Goal: Task Accomplishment & Management: Use online tool/utility

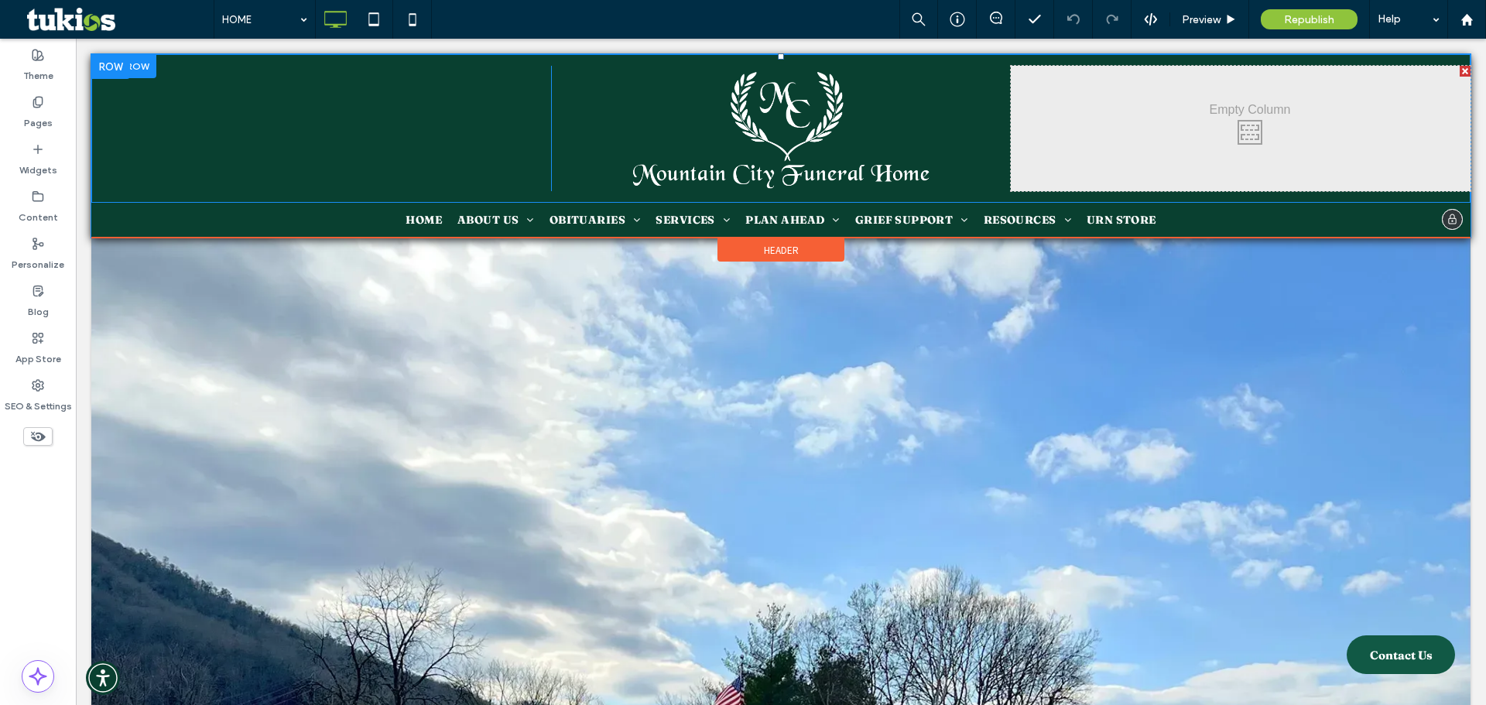
click at [1248, 129] on div "Click To Paste" at bounding box center [1241, 128] width 460 height 125
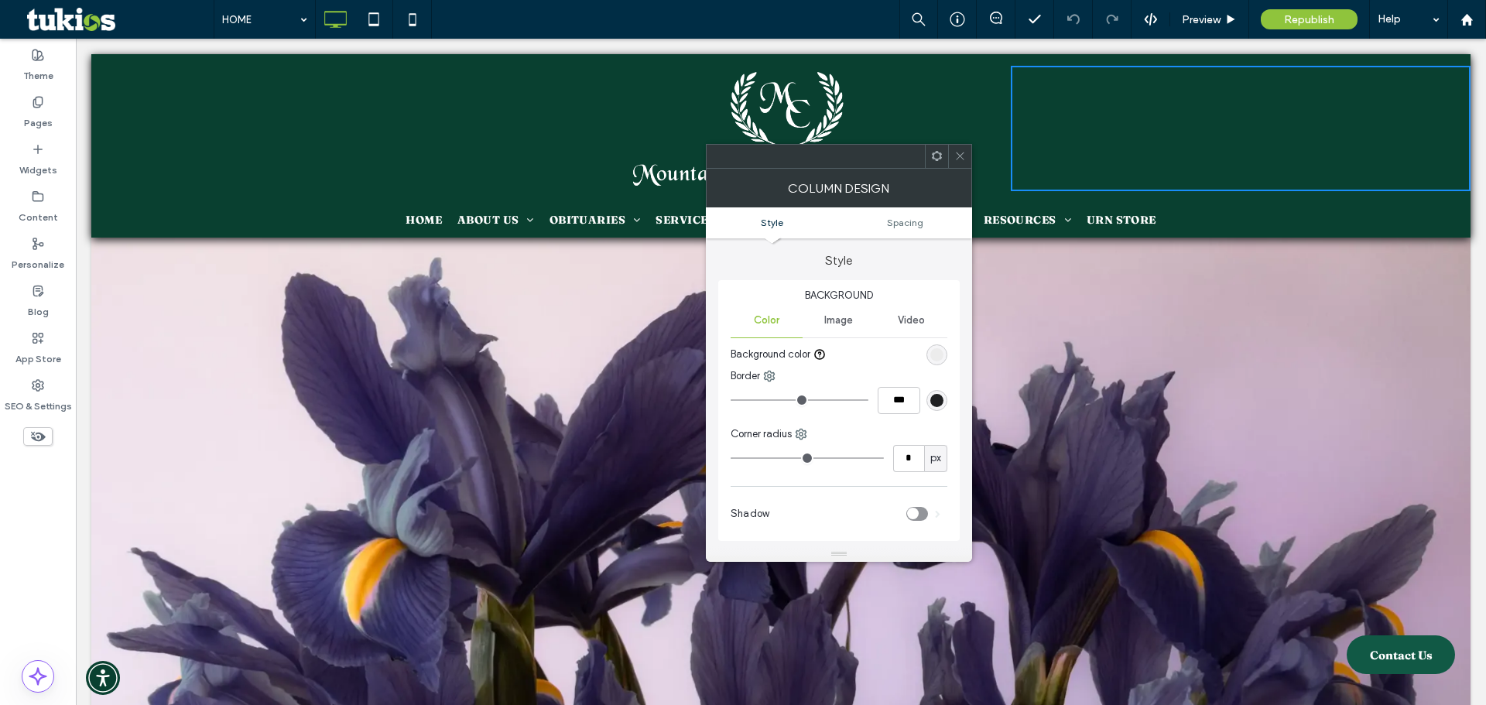
click at [851, 320] on span "Image" at bounding box center [838, 320] width 29 height 12
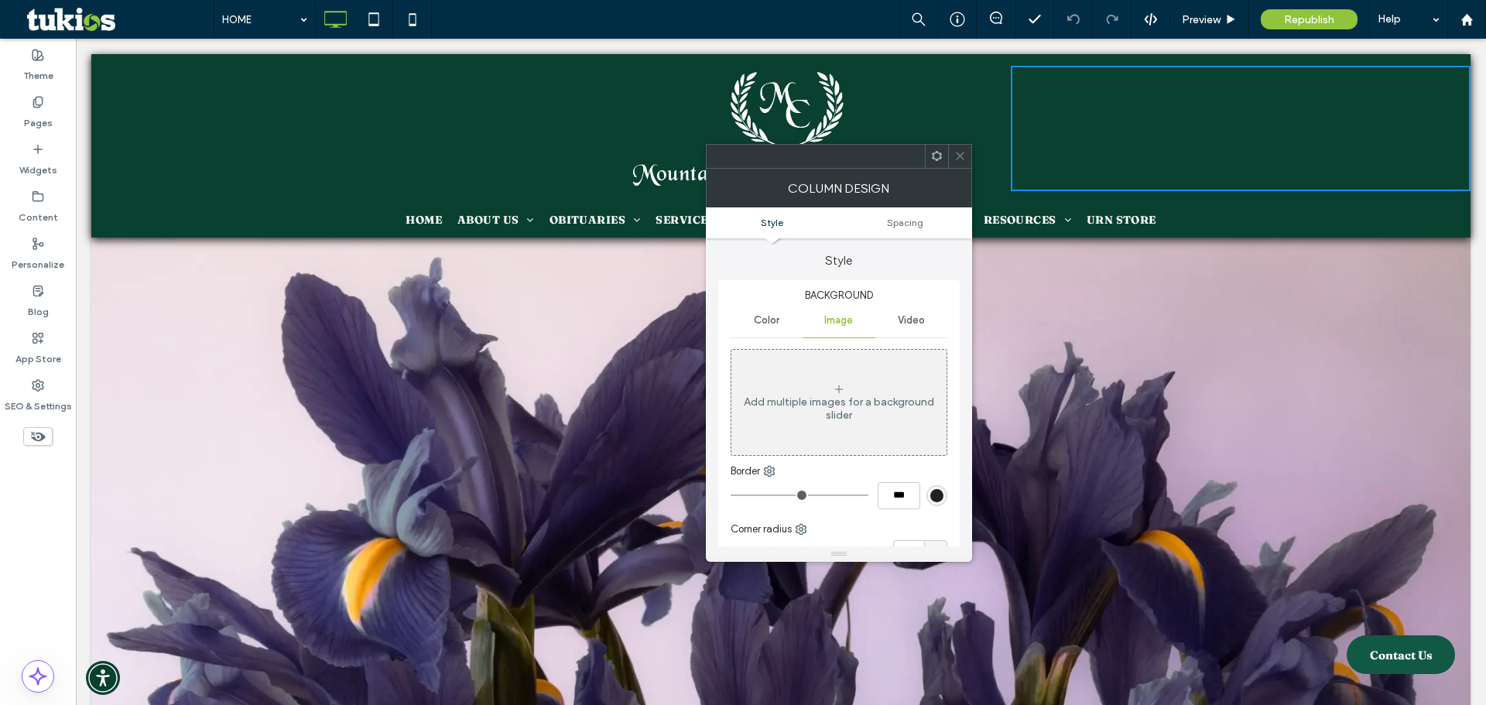
click at [844, 399] on div "Add multiple images for a background slider" at bounding box center [838, 409] width 215 height 26
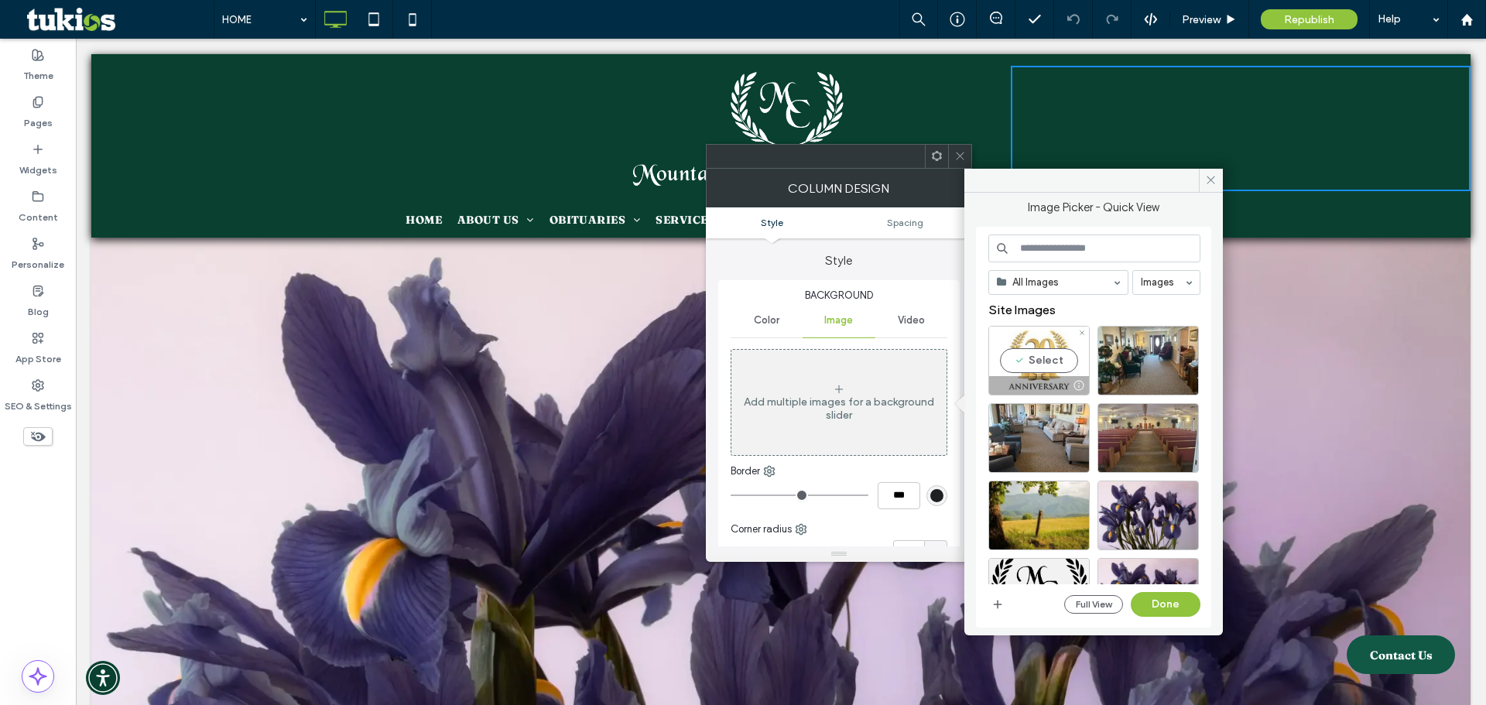
click at [1033, 360] on div "Select" at bounding box center [1038, 361] width 101 height 70
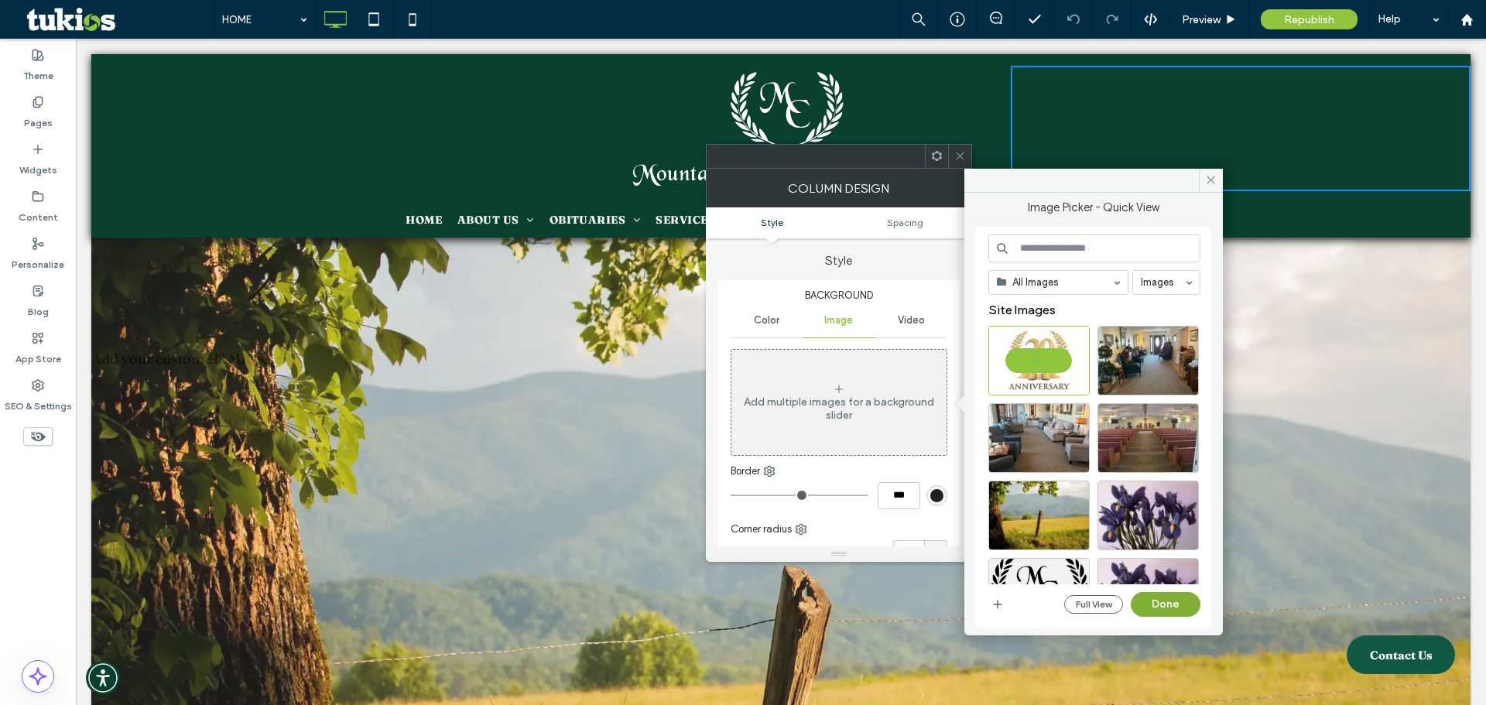
click at [1155, 598] on button "Done" at bounding box center [1166, 604] width 70 height 25
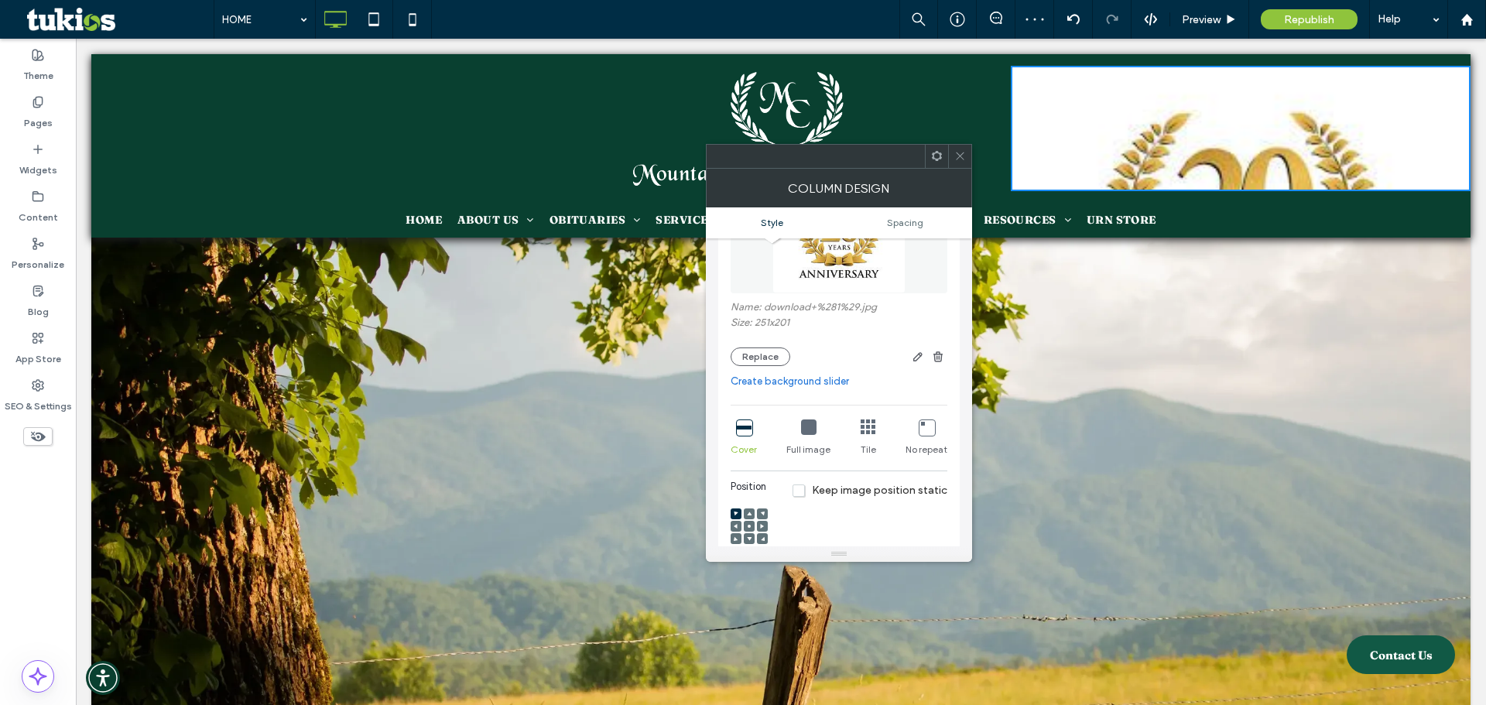
scroll to position [232, 0]
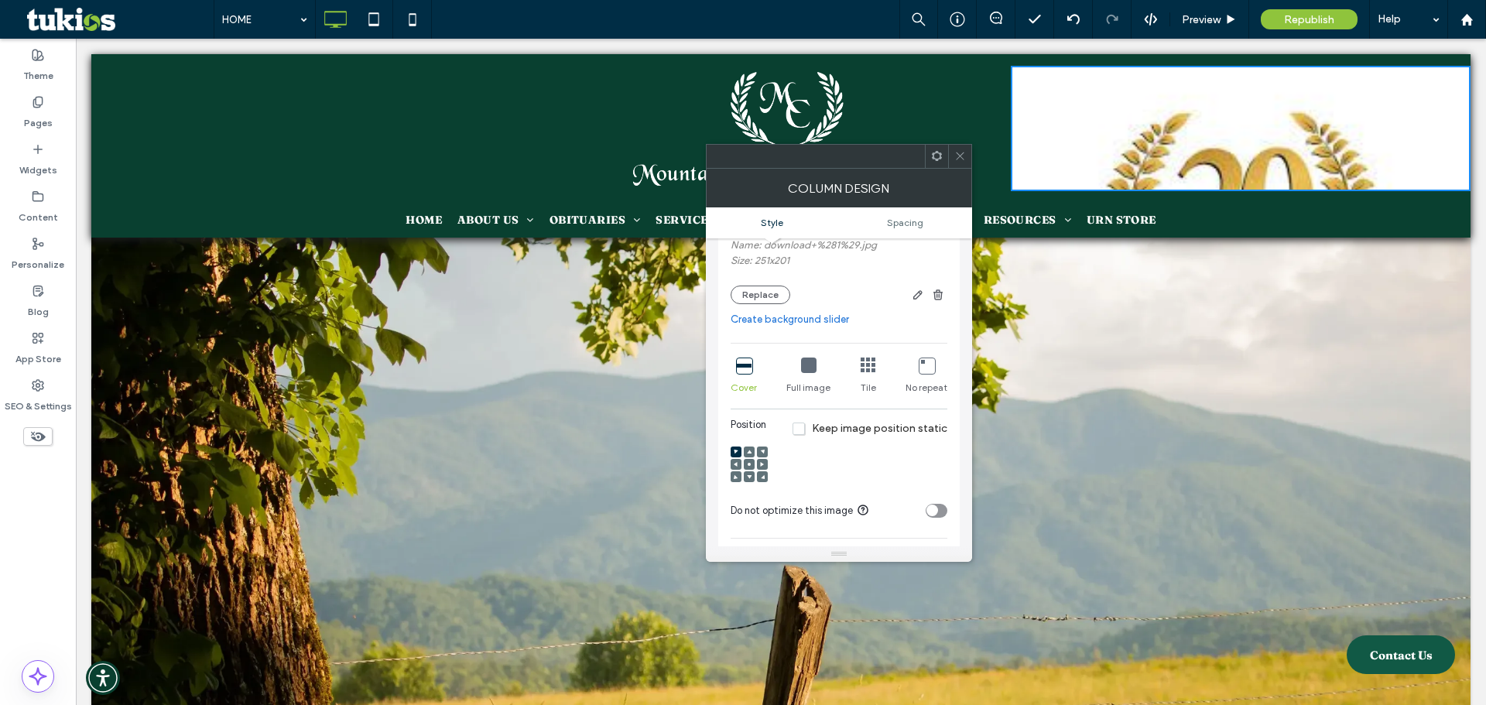
click at [807, 364] on icon at bounding box center [808, 365] width 15 height 15
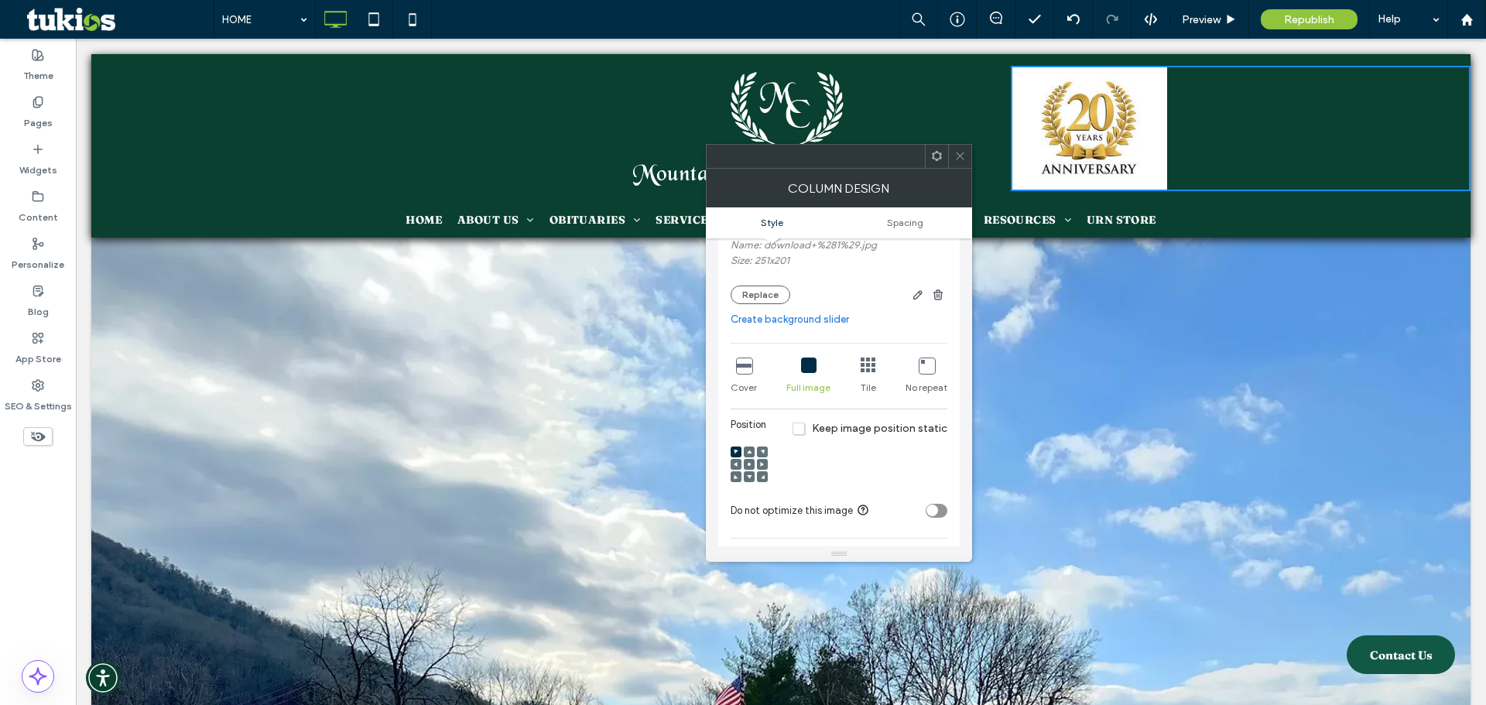
click at [751, 462] on icon at bounding box center [749, 464] width 5 height 5
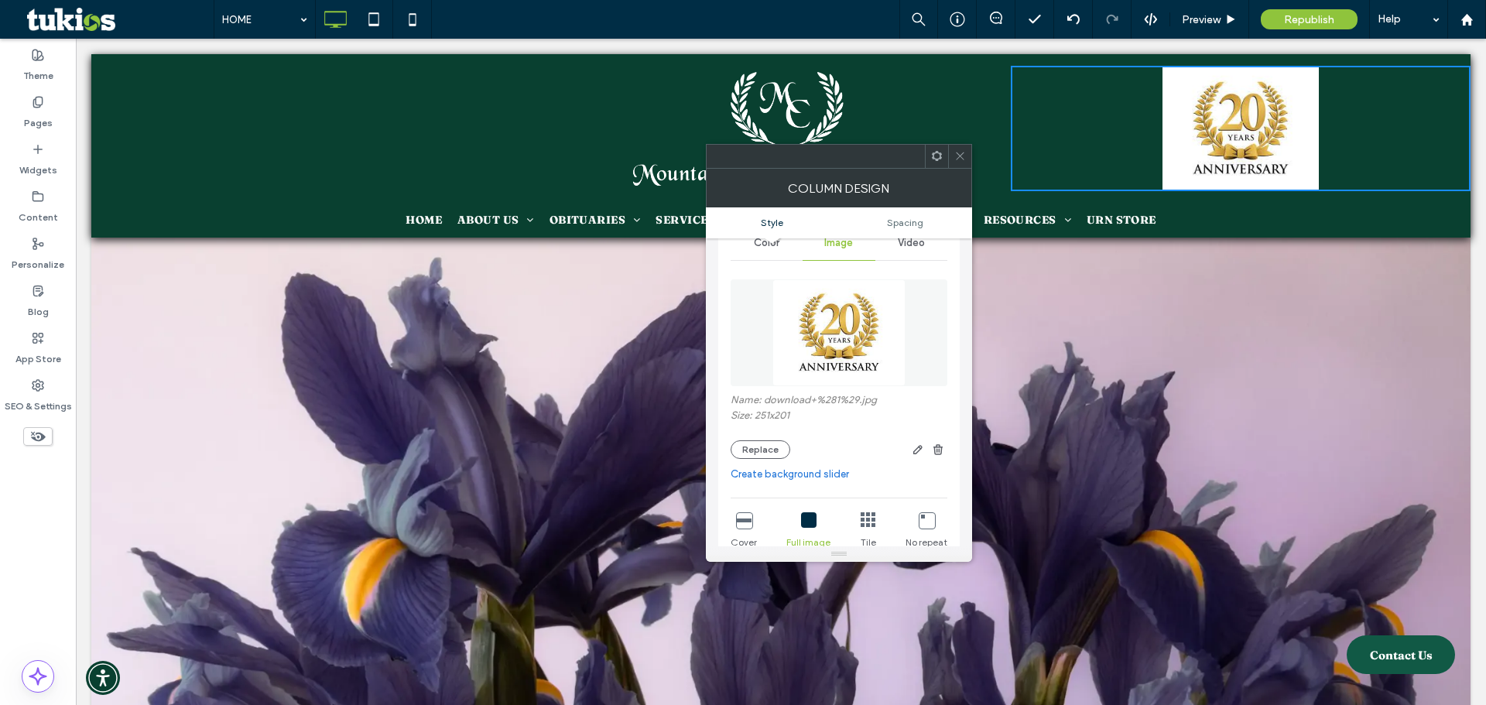
scroll to position [155, 0]
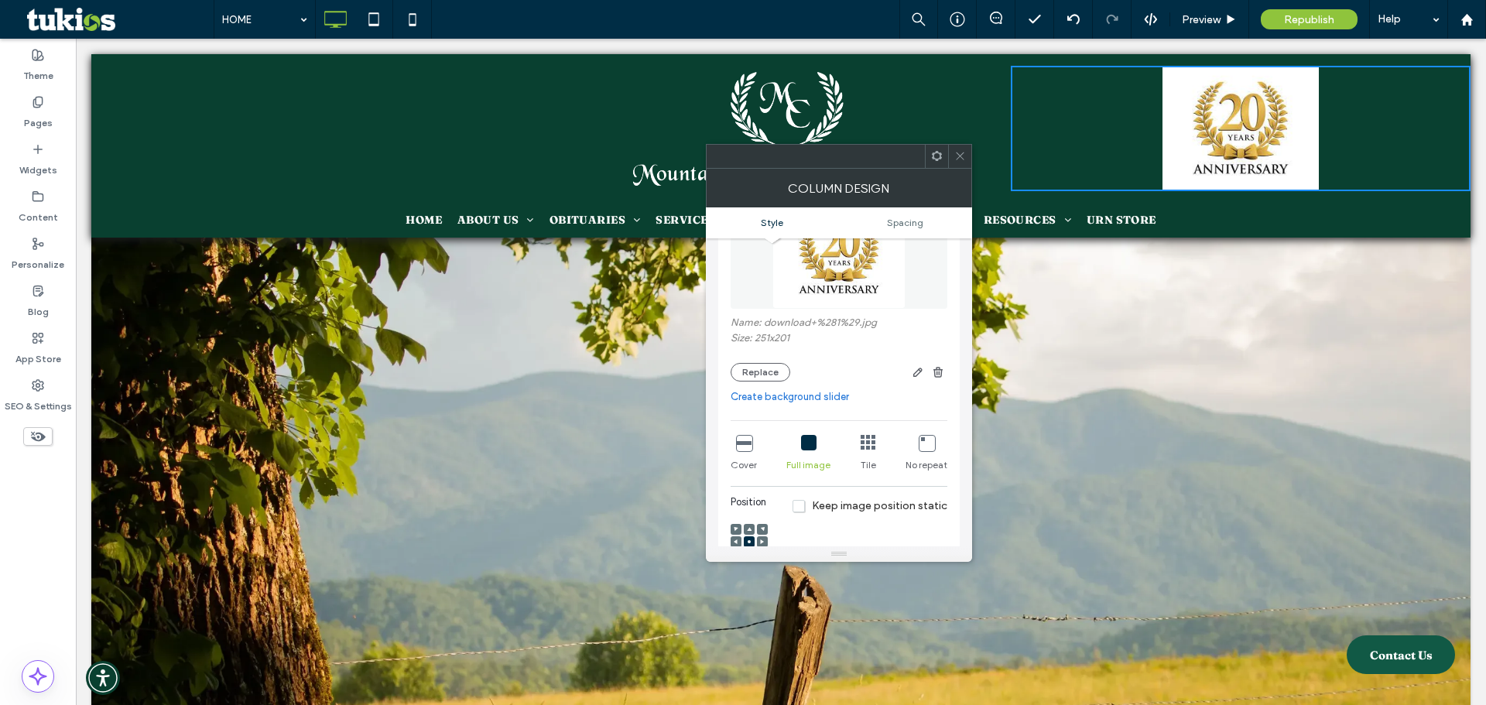
click at [961, 149] on span at bounding box center [960, 156] width 12 height 23
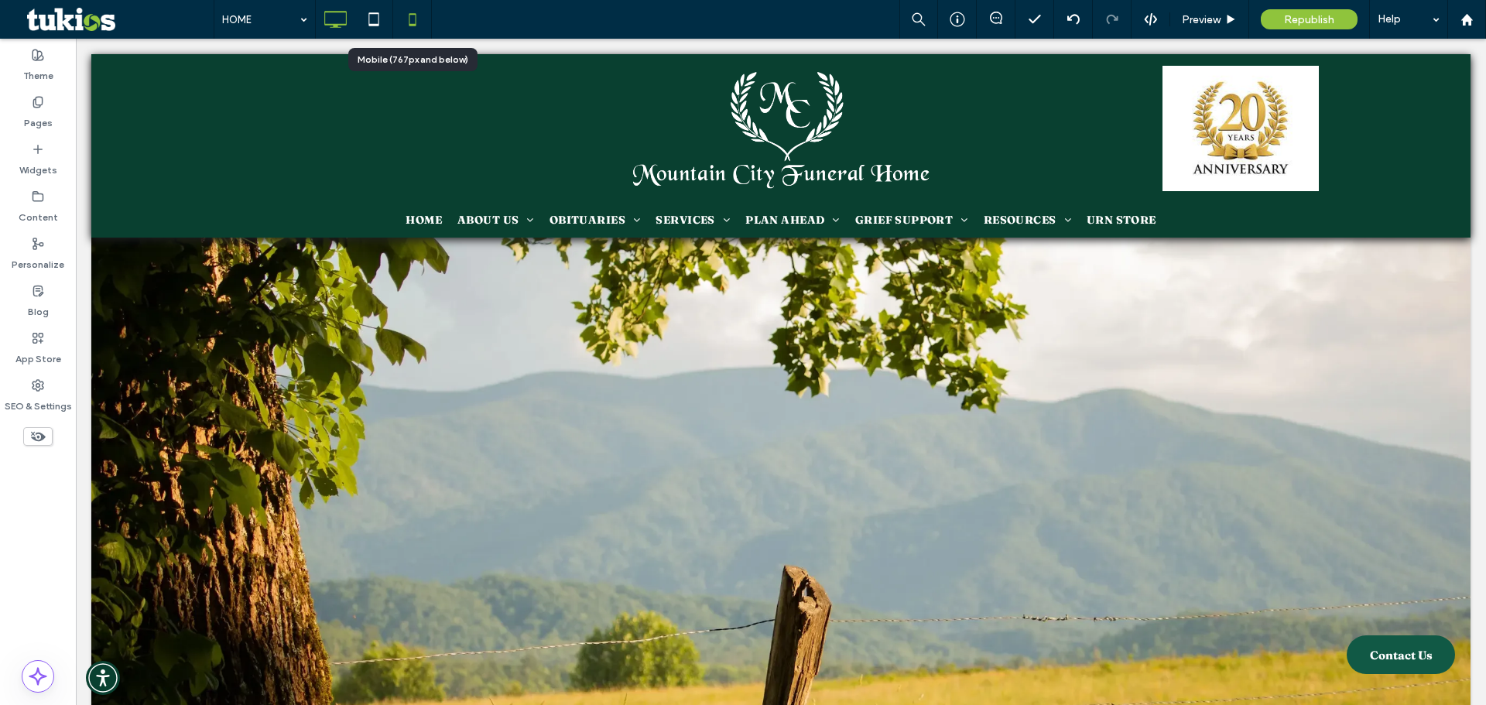
click at [406, 13] on icon at bounding box center [412, 19] width 31 height 31
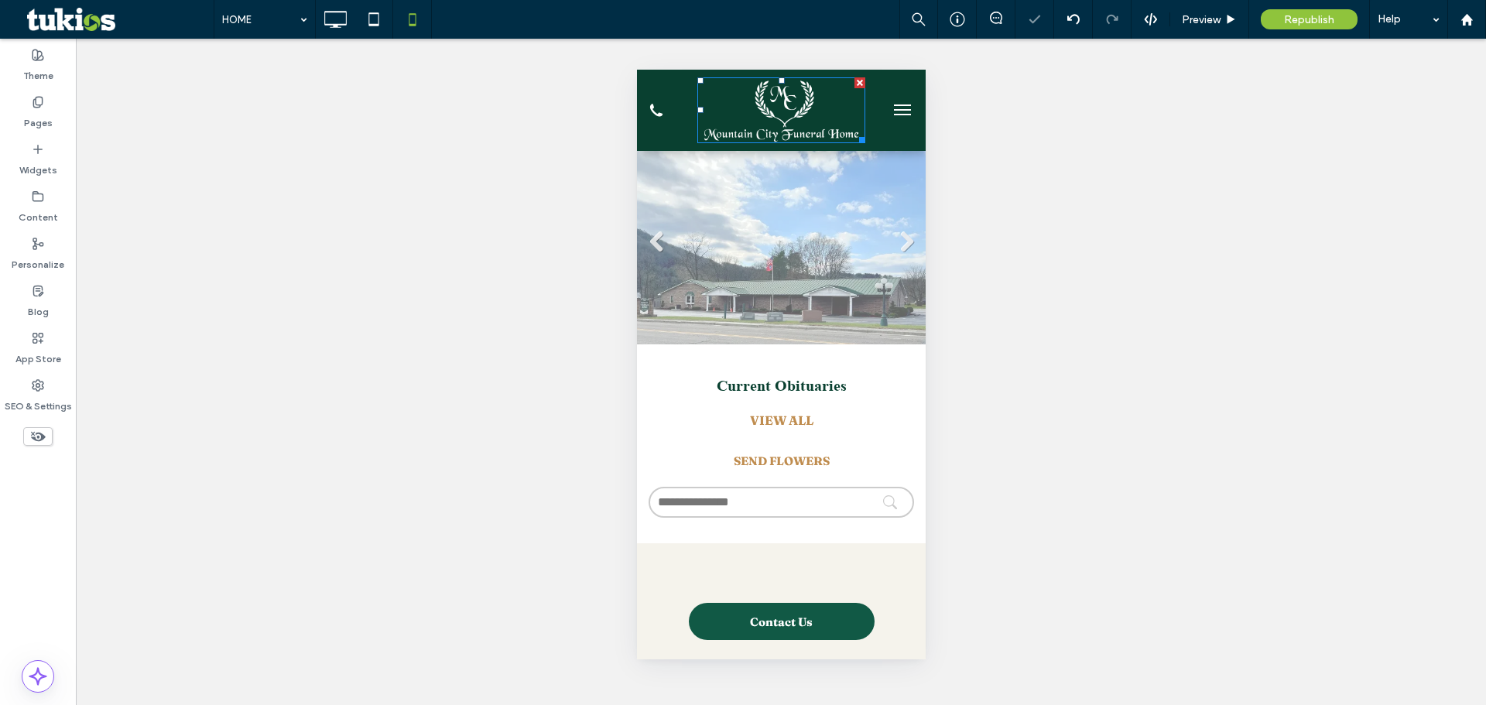
scroll to position [0, 0]
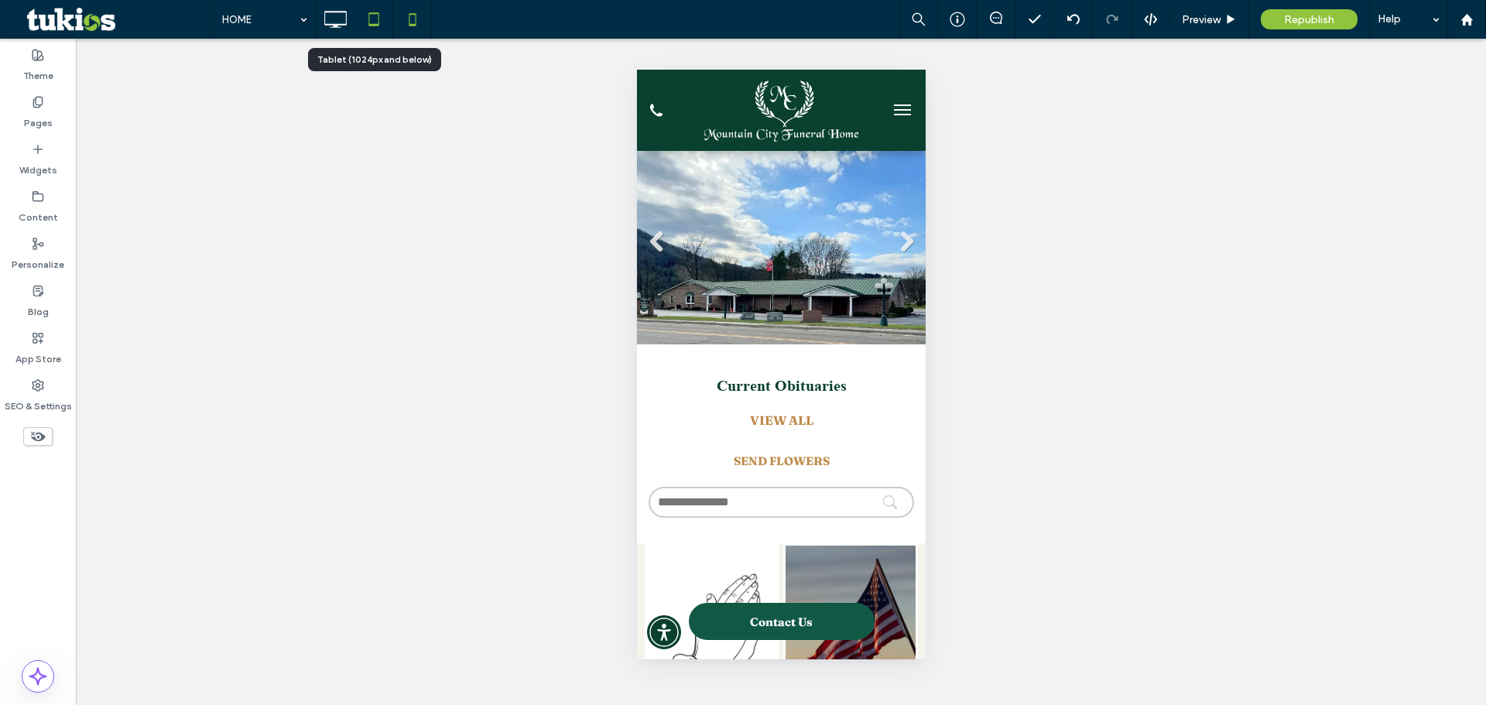
click at [373, 23] on icon at bounding box center [373, 19] width 31 height 31
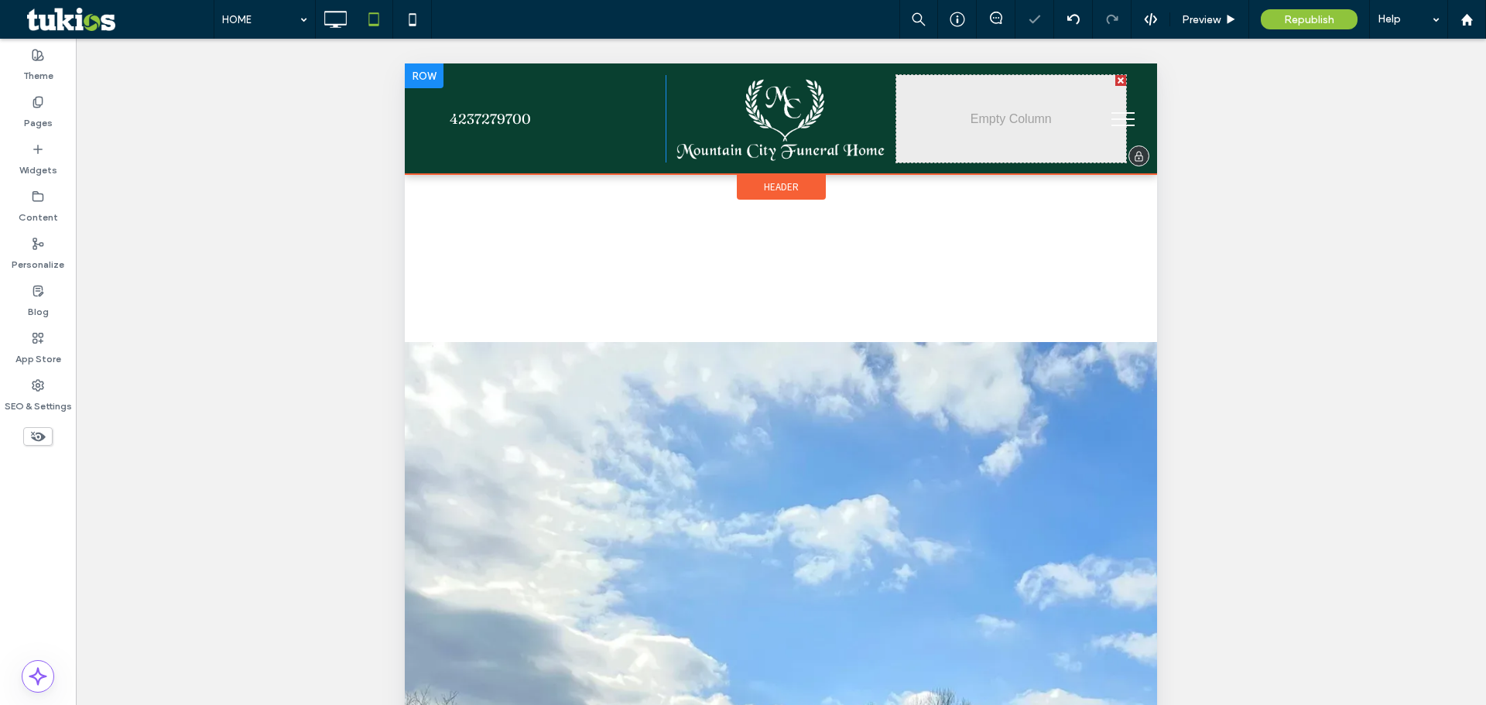
click at [981, 124] on div "Click To Paste" at bounding box center [1011, 118] width 230 height 87
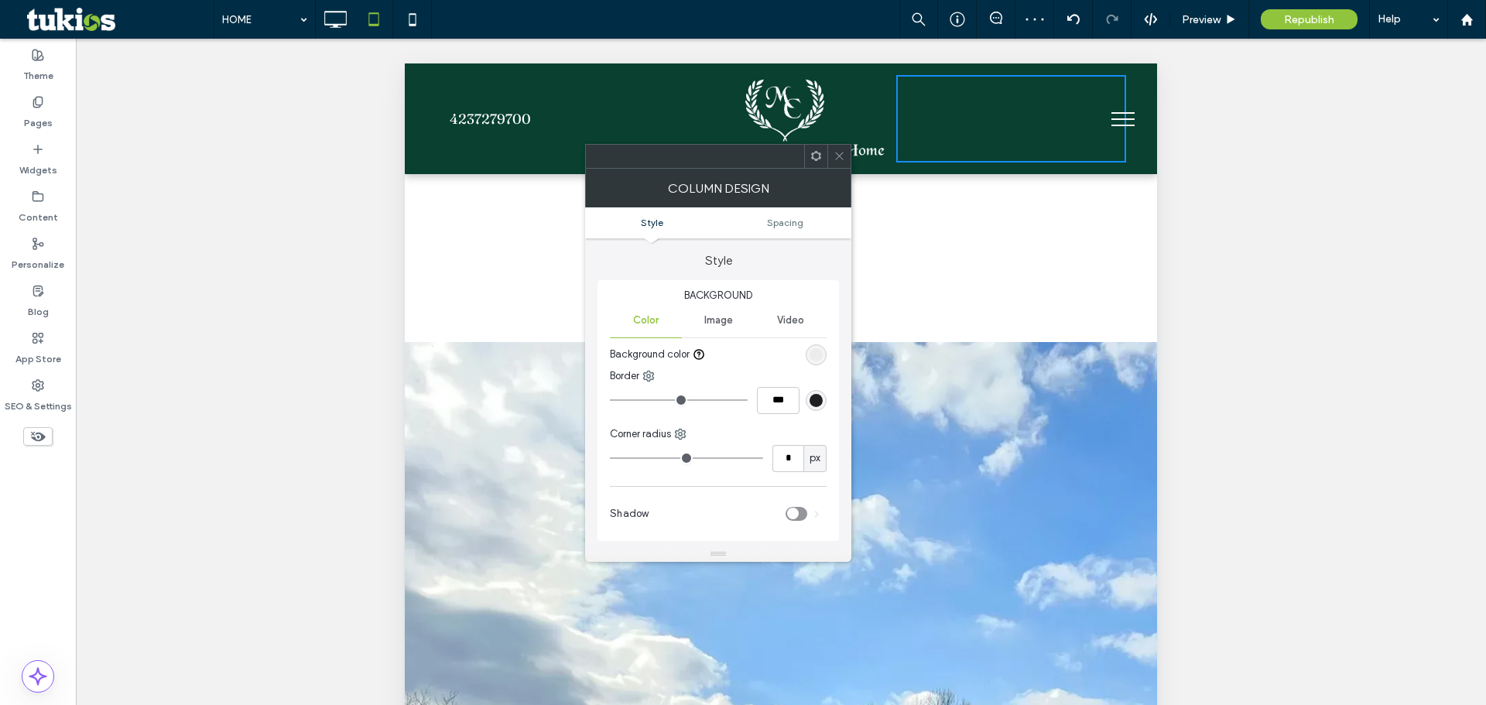
click at [714, 315] on span "Image" at bounding box center [718, 320] width 29 height 12
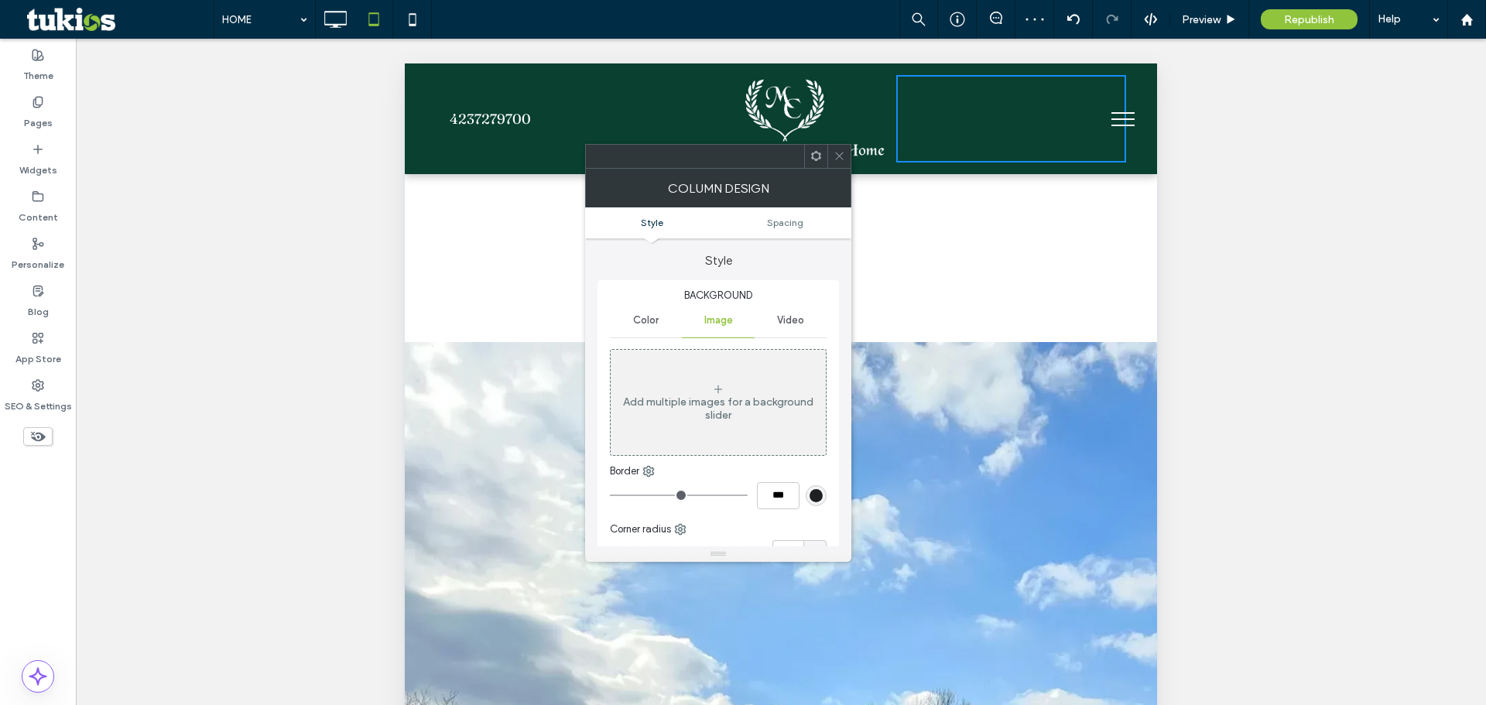
click at [724, 410] on div "Add multiple images for a background slider" at bounding box center [718, 409] width 215 height 26
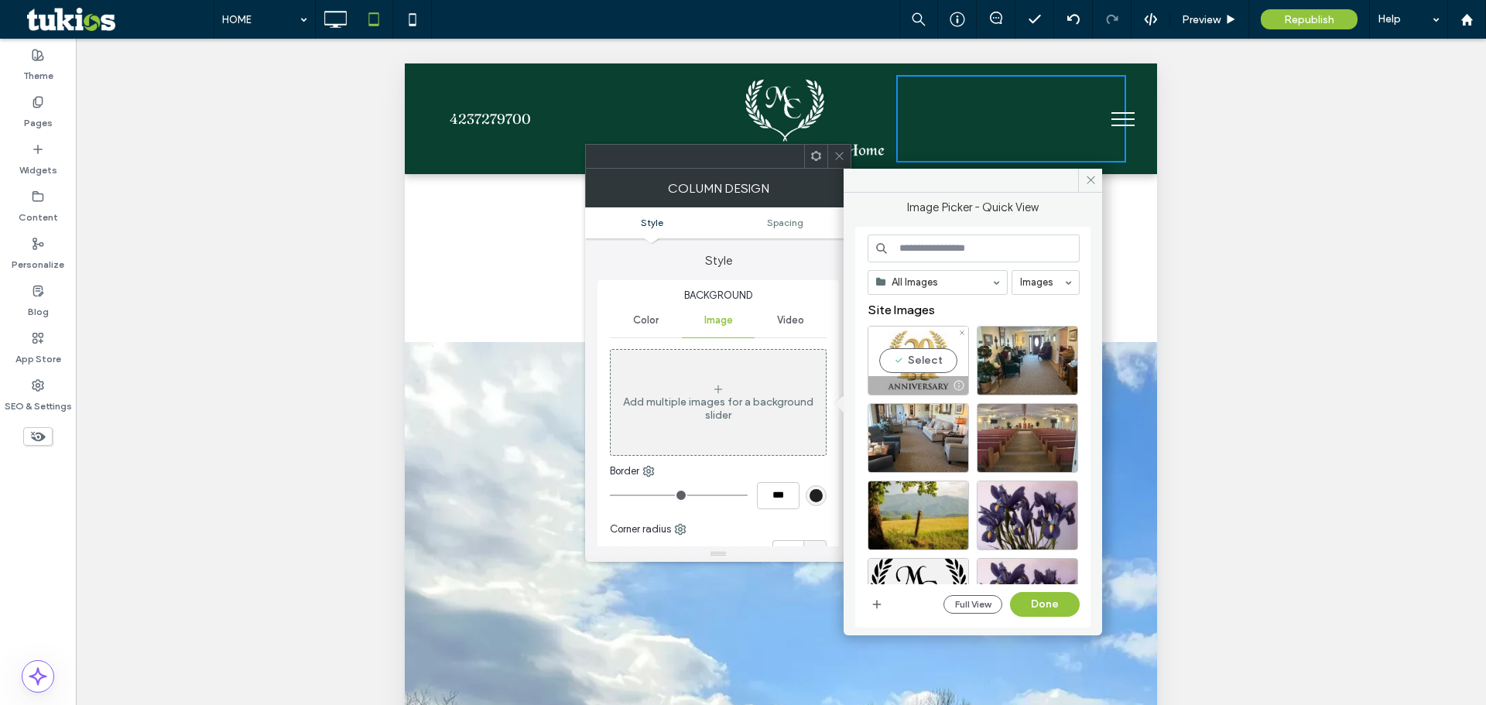
click at [922, 357] on div "Select" at bounding box center [918, 361] width 101 height 70
click at [1039, 609] on button "Done" at bounding box center [1045, 604] width 70 height 25
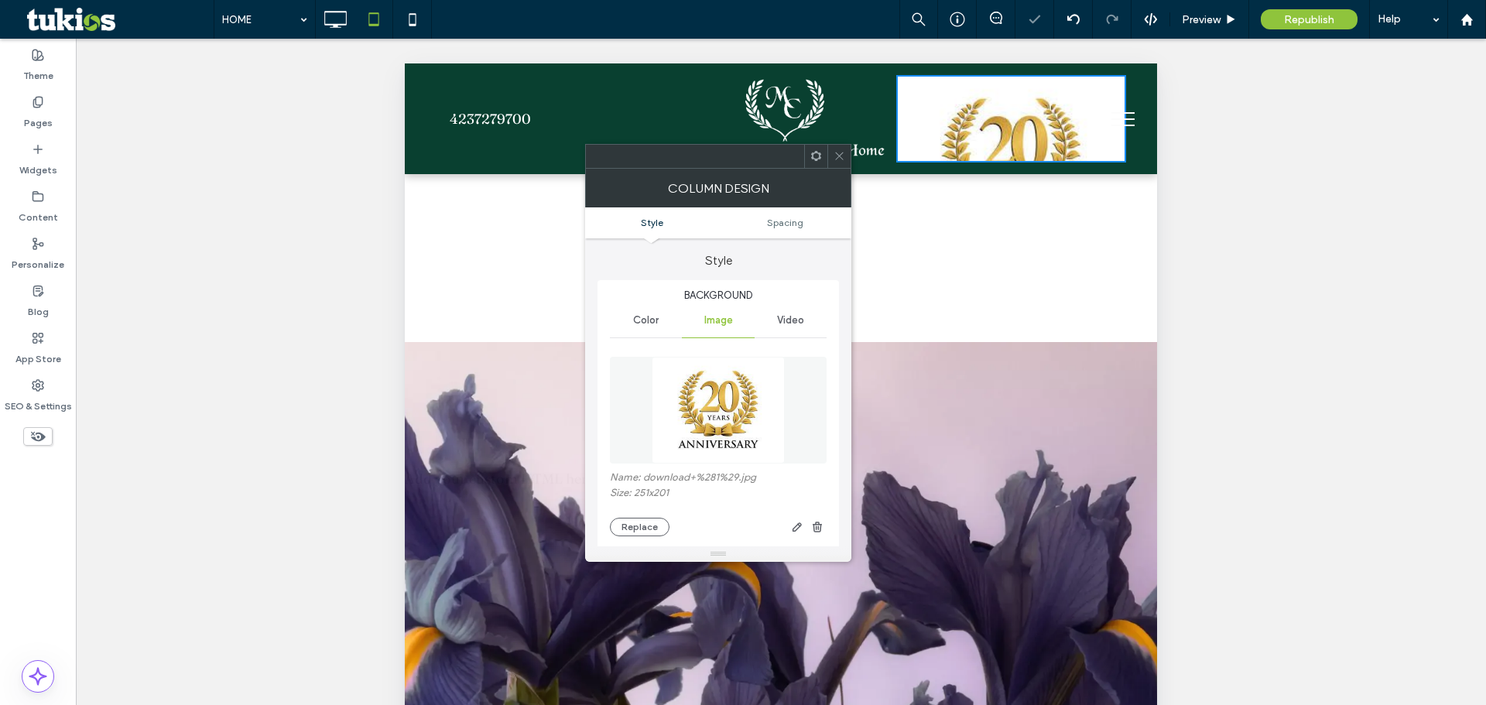
scroll to position [155, 0]
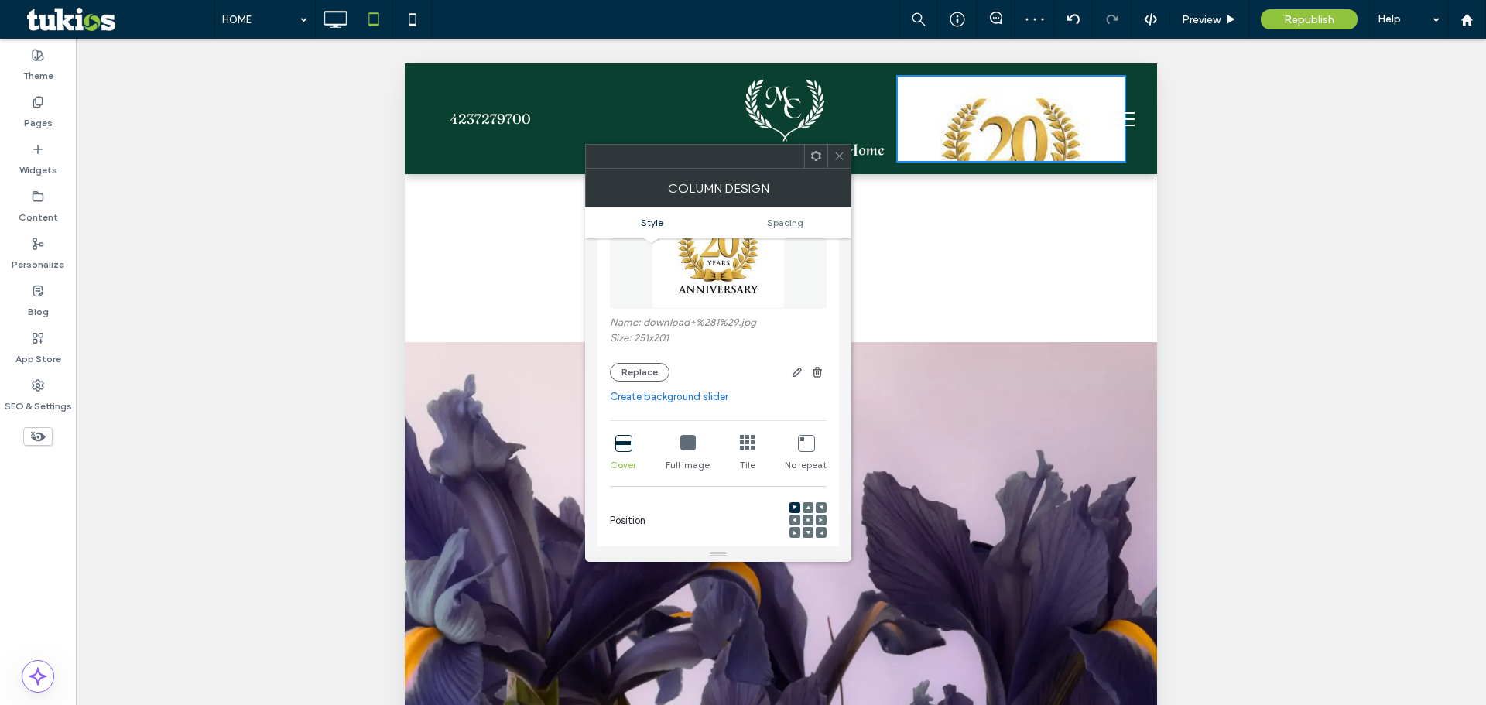
click at [690, 447] on icon at bounding box center [687, 442] width 15 height 15
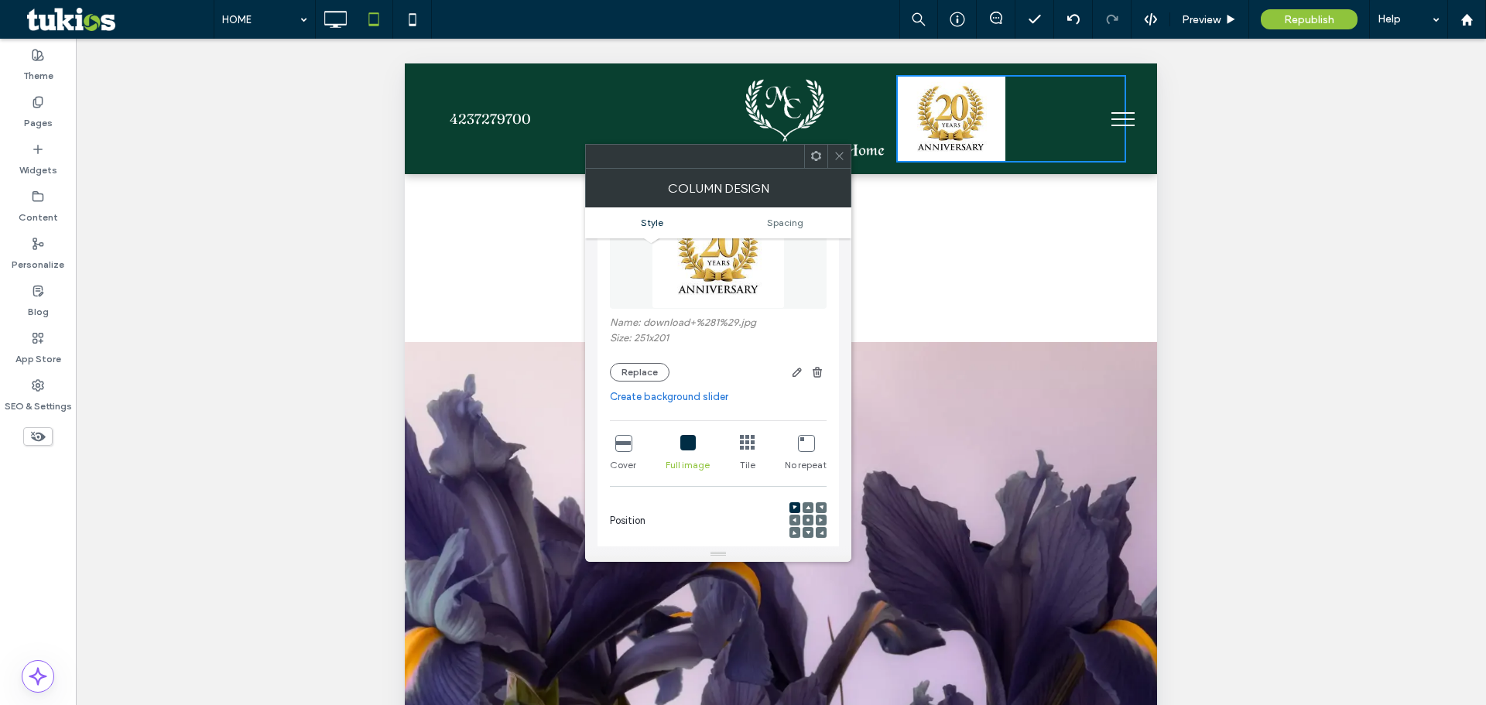
click at [804, 519] on div at bounding box center [808, 520] width 11 height 11
click at [807, 518] on icon at bounding box center [808, 520] width 5 height 5
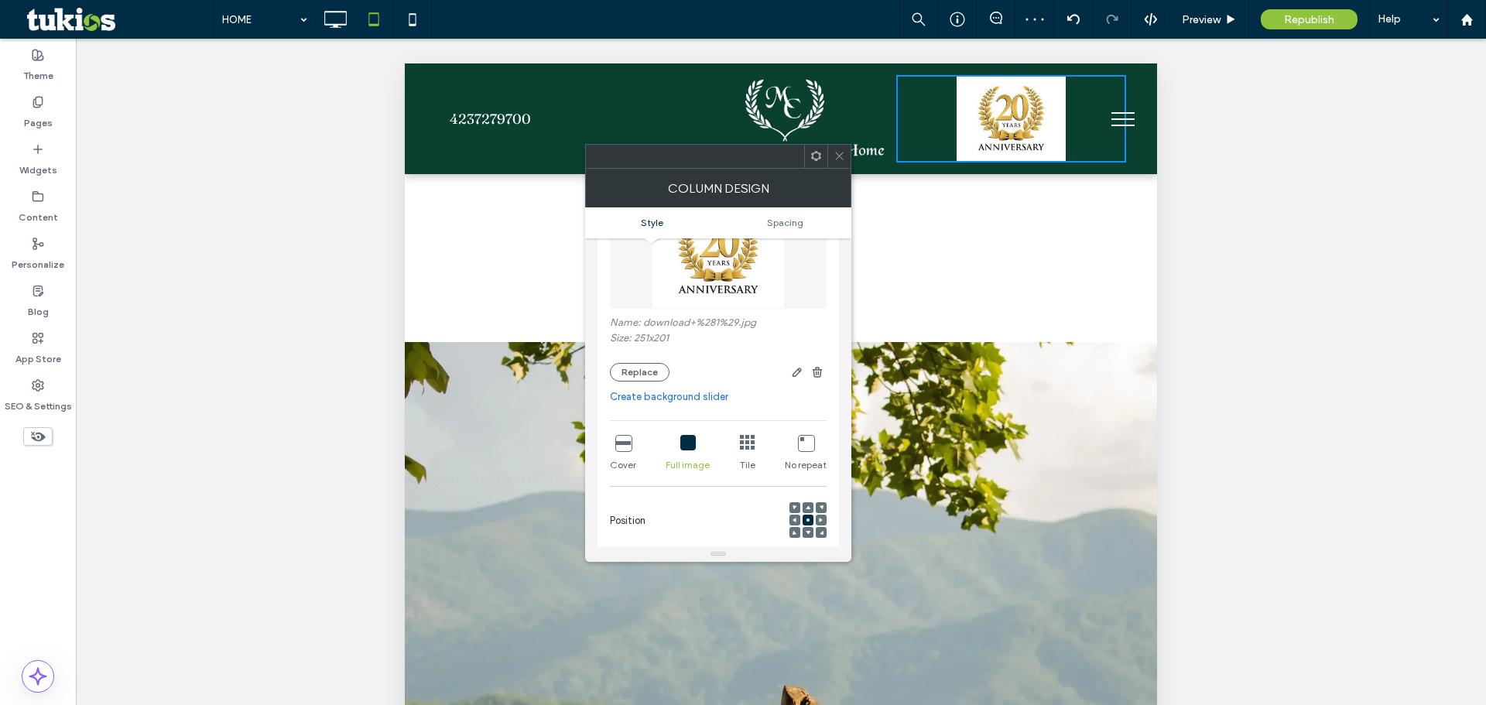
click at [842, 154] on icon at bounding box center [840, 156] width 12 height 12
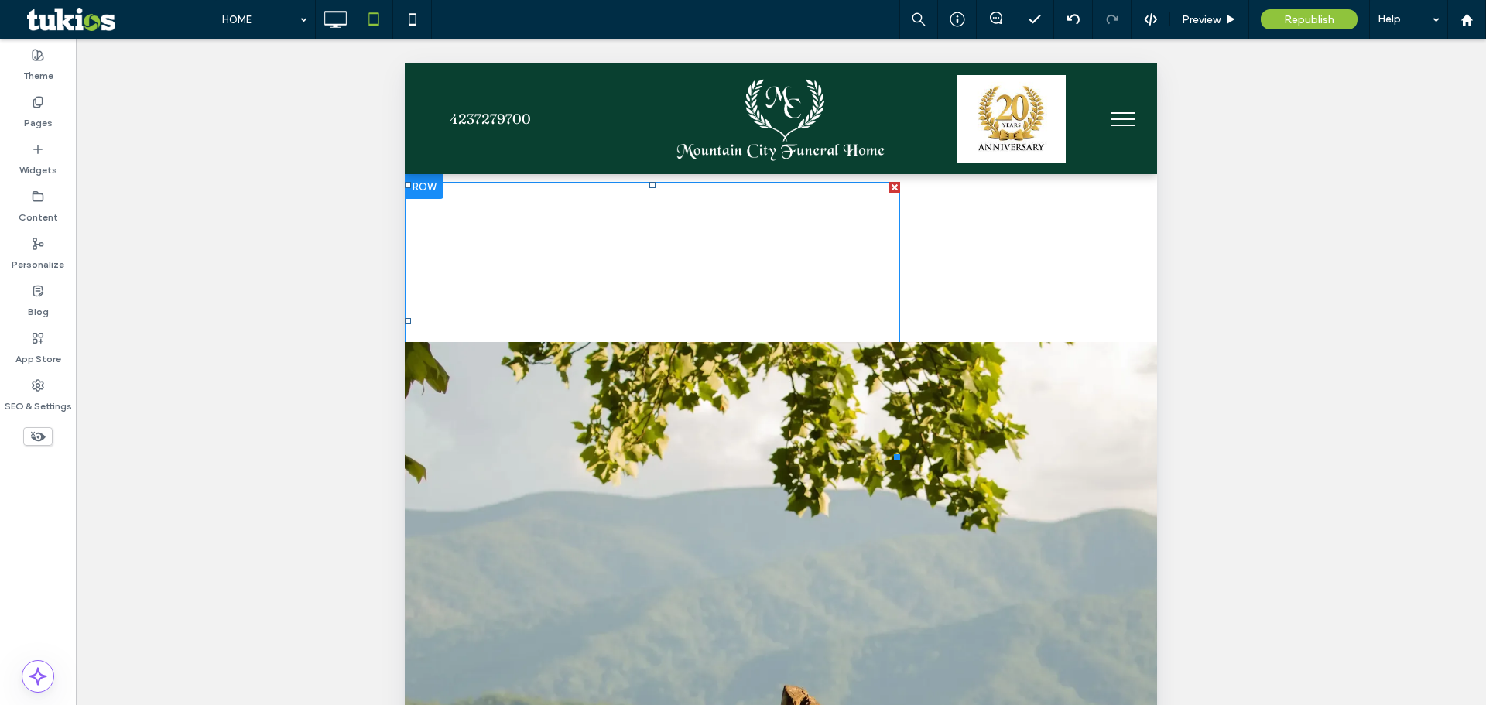
click at [762, 251] on span at bounding box center [652, 321] width 495 height 279
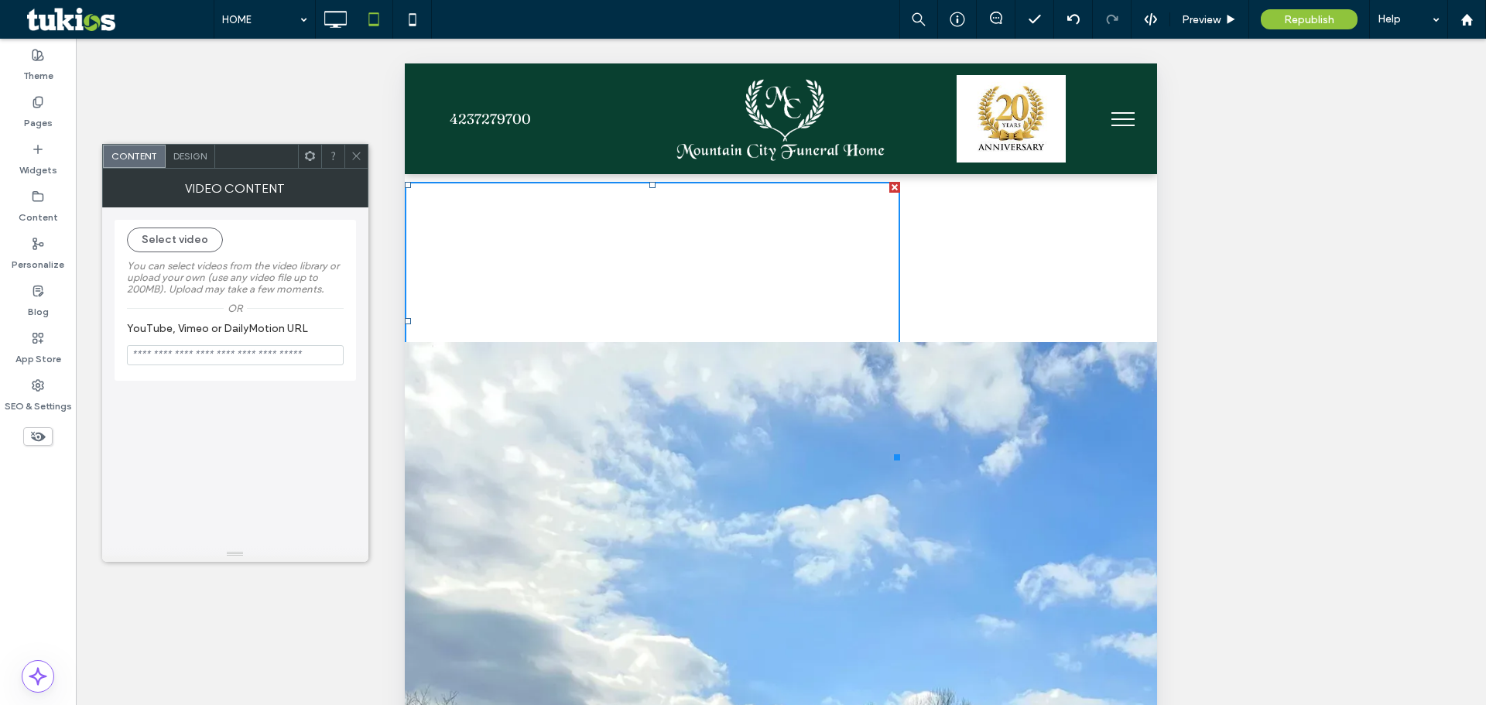
click at [893, 183] on div at bounding box center [894, 187] width 11 height 11
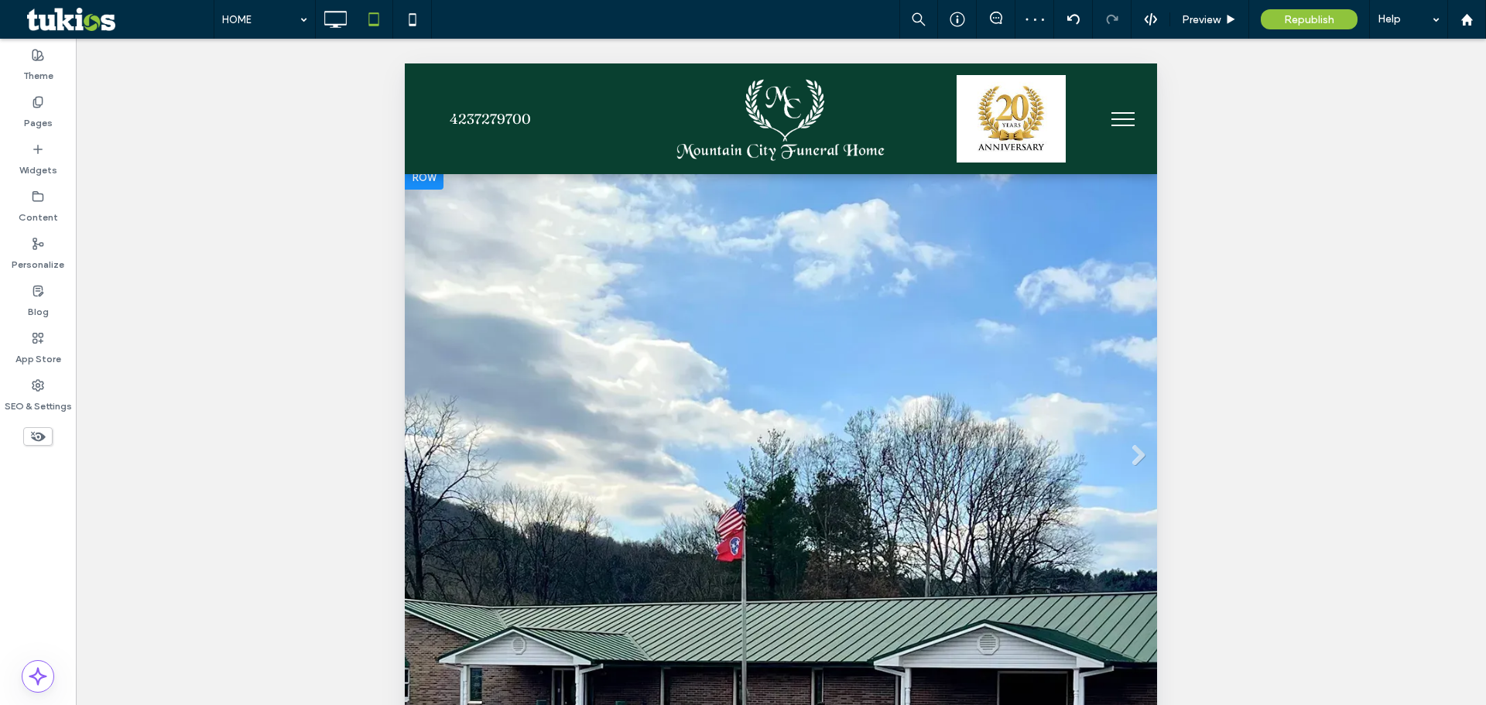
scroll to position [0, 0]
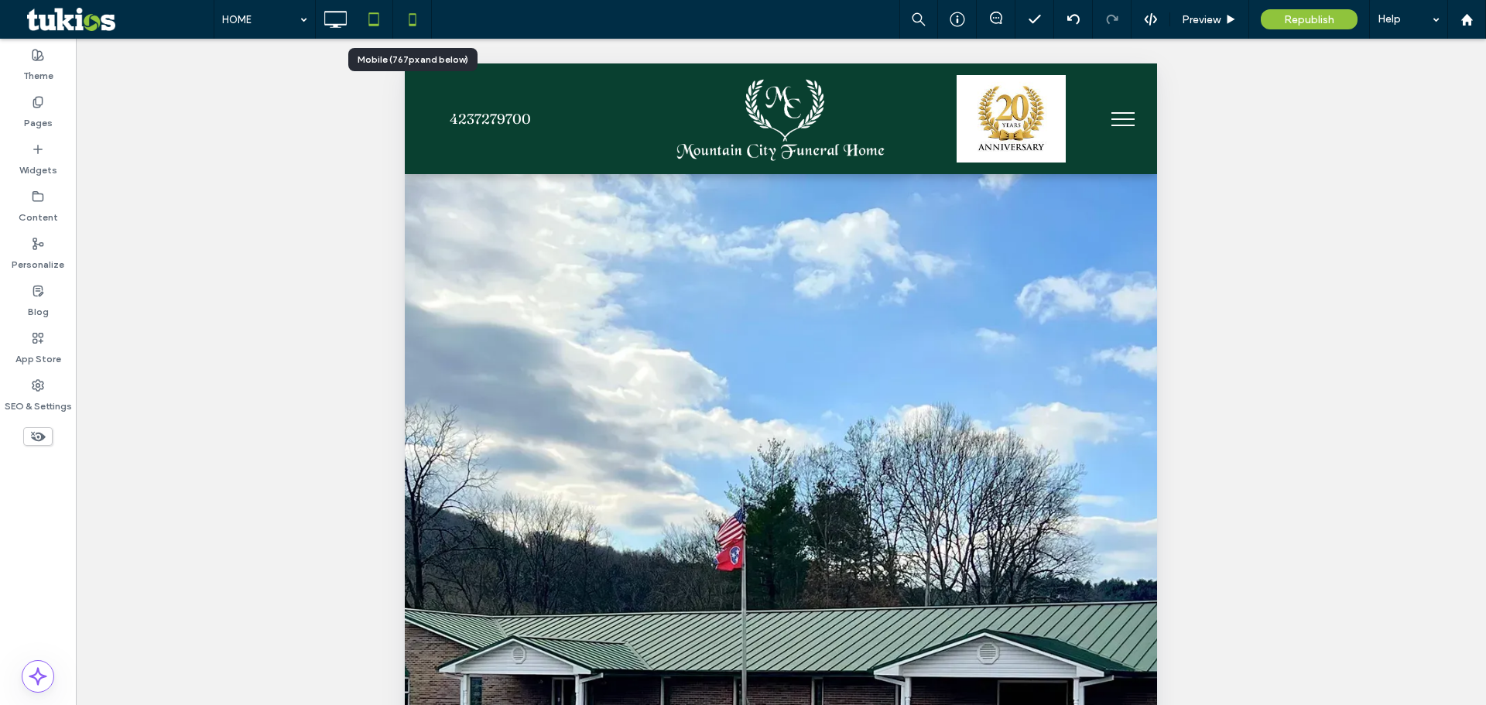
click at [417, 15] on icon at bounding box center [412, 19] width 31 height 31
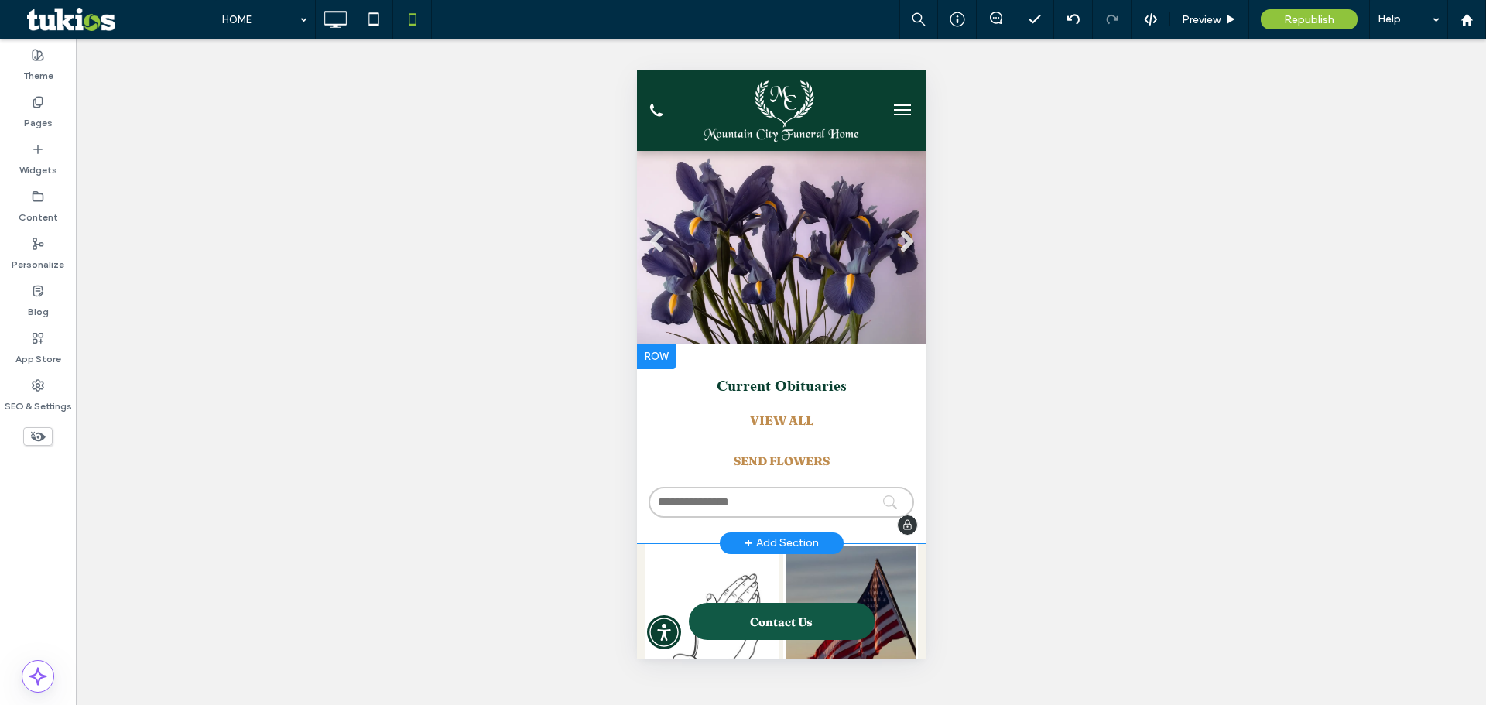
click at [661, 351] on div at bounding box center [655, 356] width 39 height 25
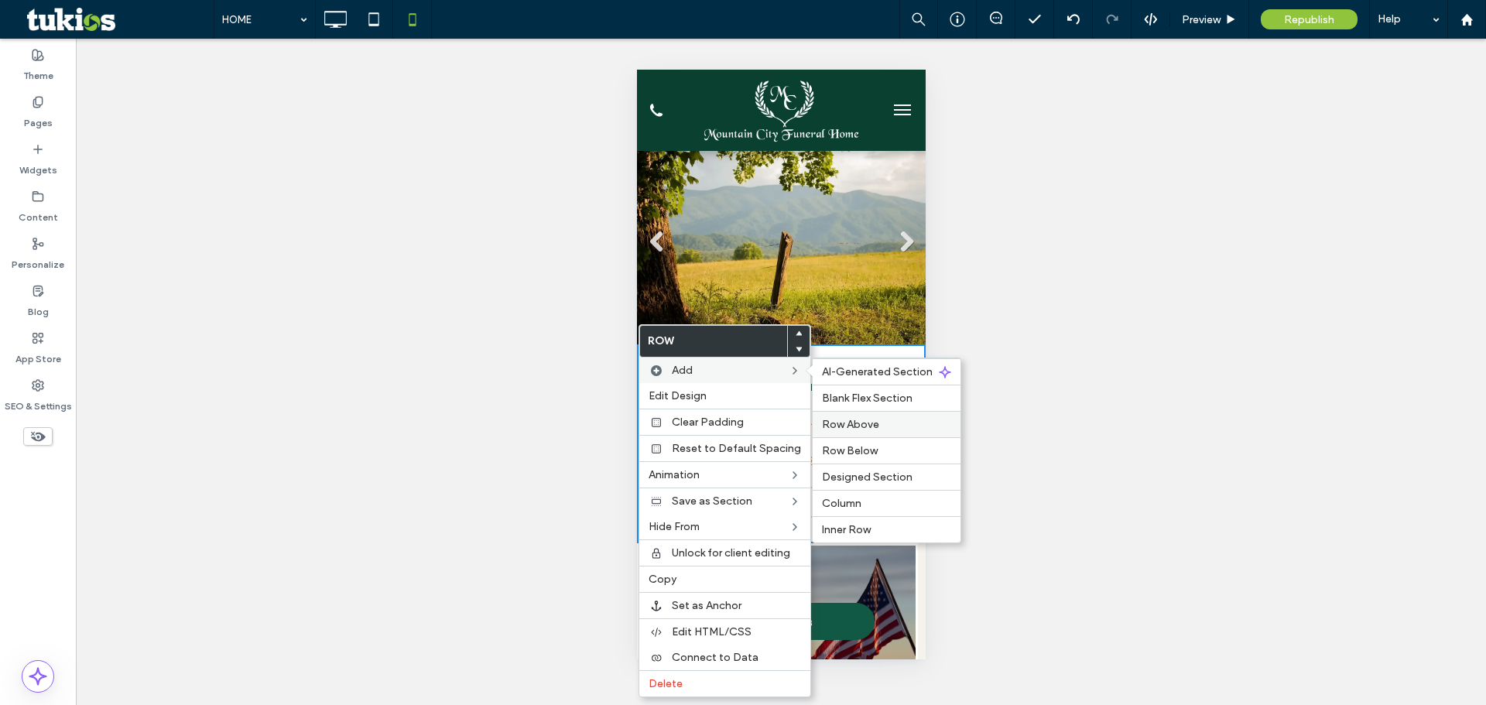
click at [871, 431] on div "Row Above" at bounding box center [887, 424] width 148 height 26
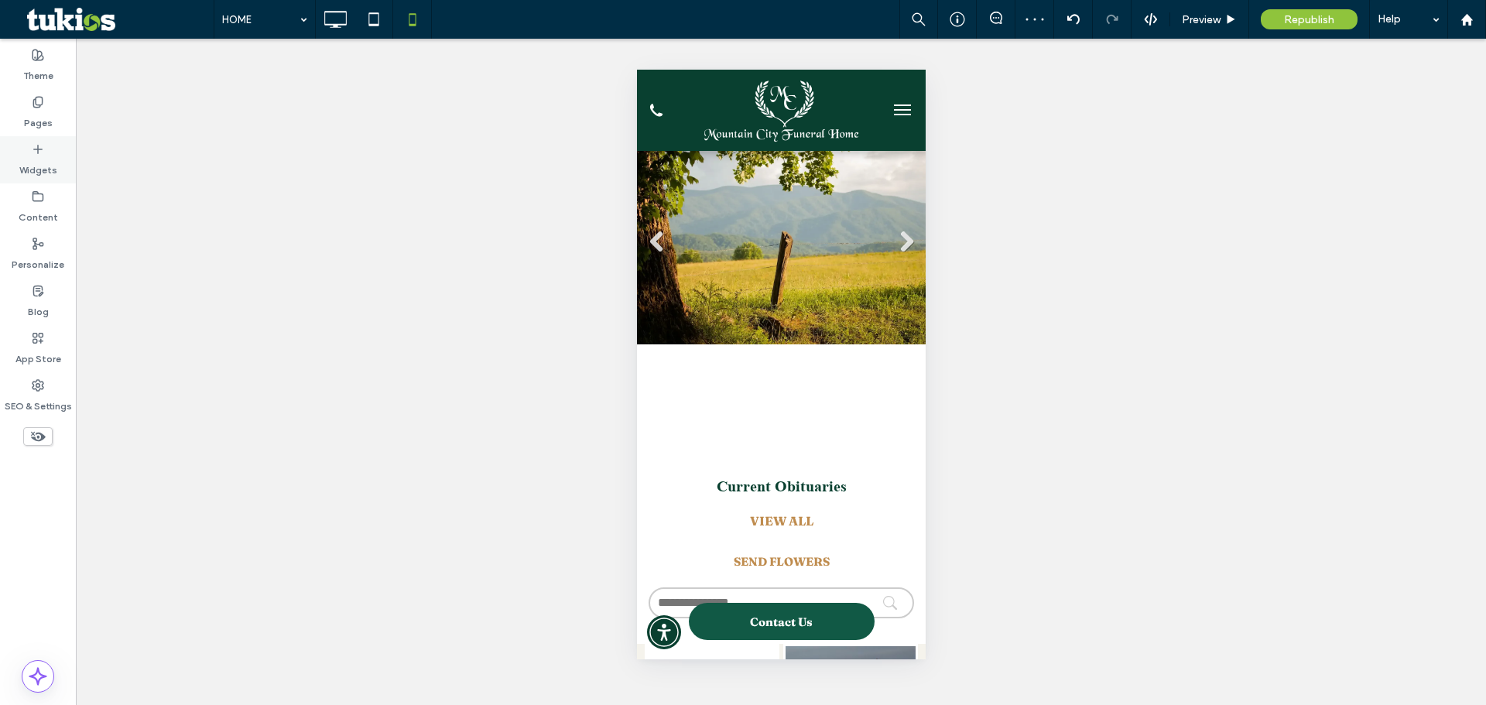
click at [35, 157] on label "Widgets" at bounding box center [38, 167] width 38 height 22
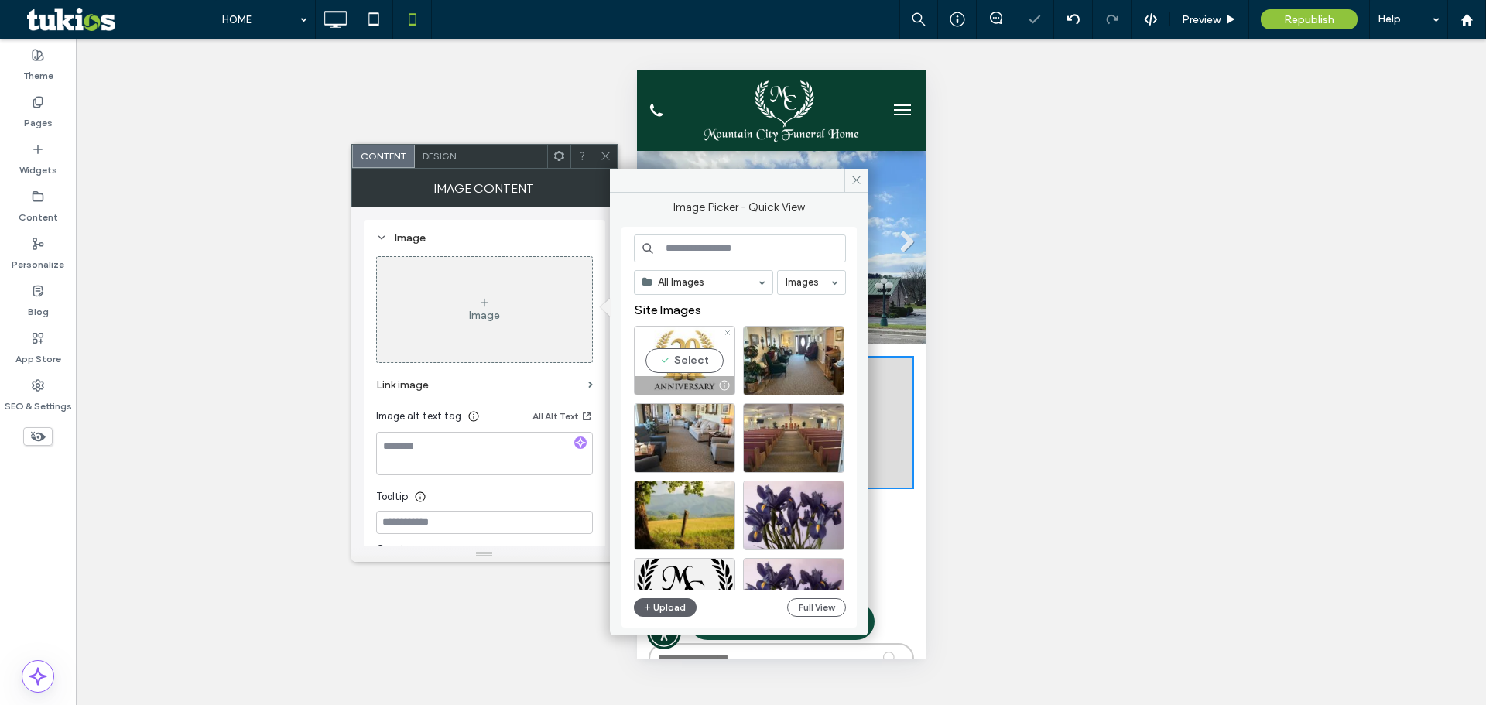
click at [688, 354] on div "Select" at bounding box center [684, 361] width 101 height 70
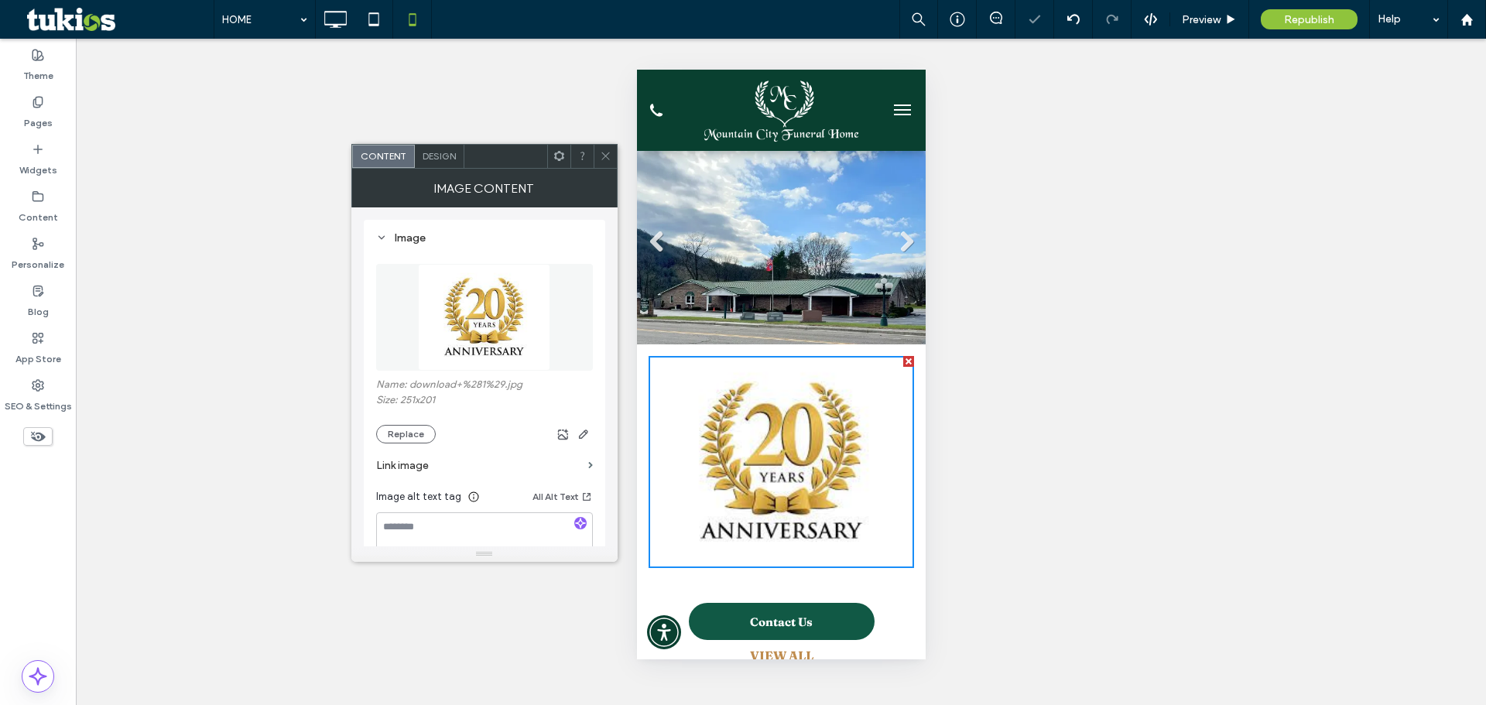
click at [608, 155] on icon at bounding box center [606, 156] width 12 height 12
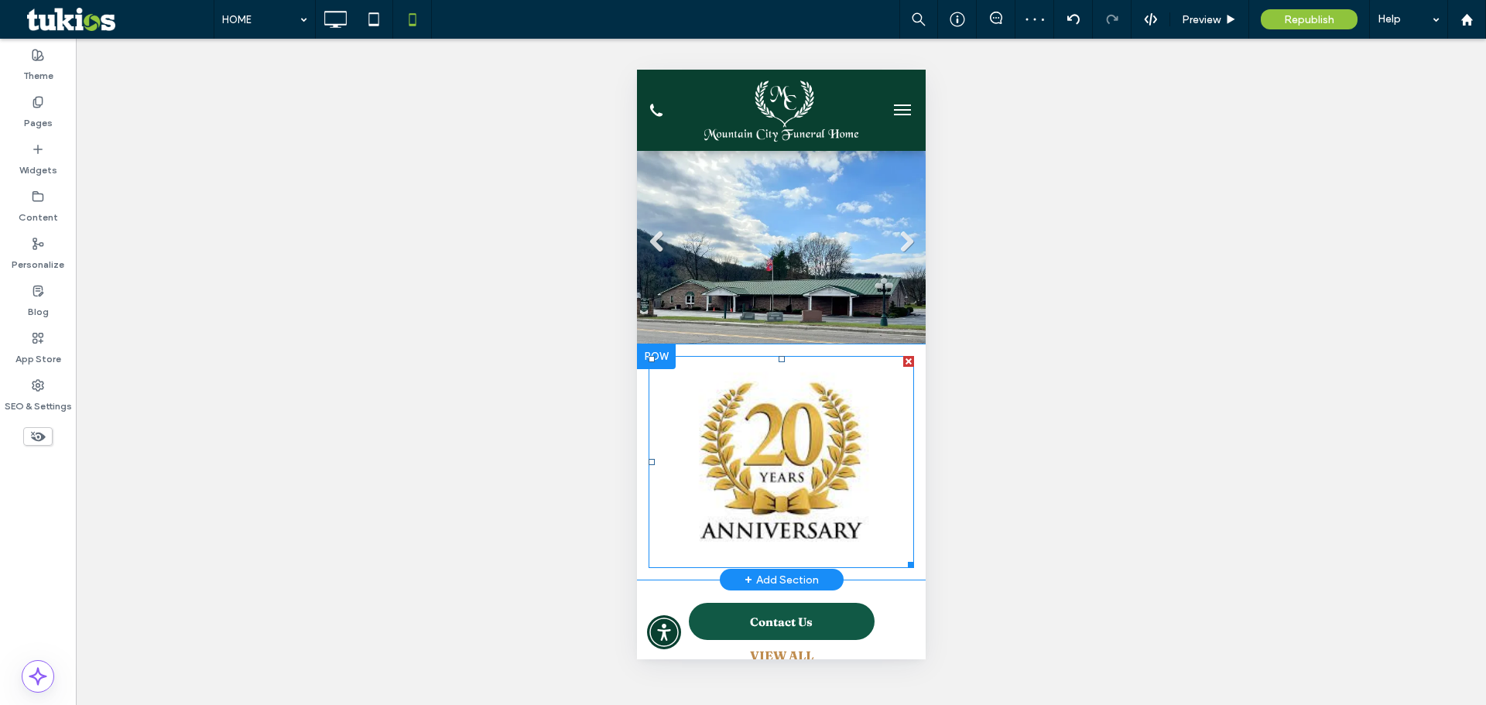
scroll to position [155, 0]
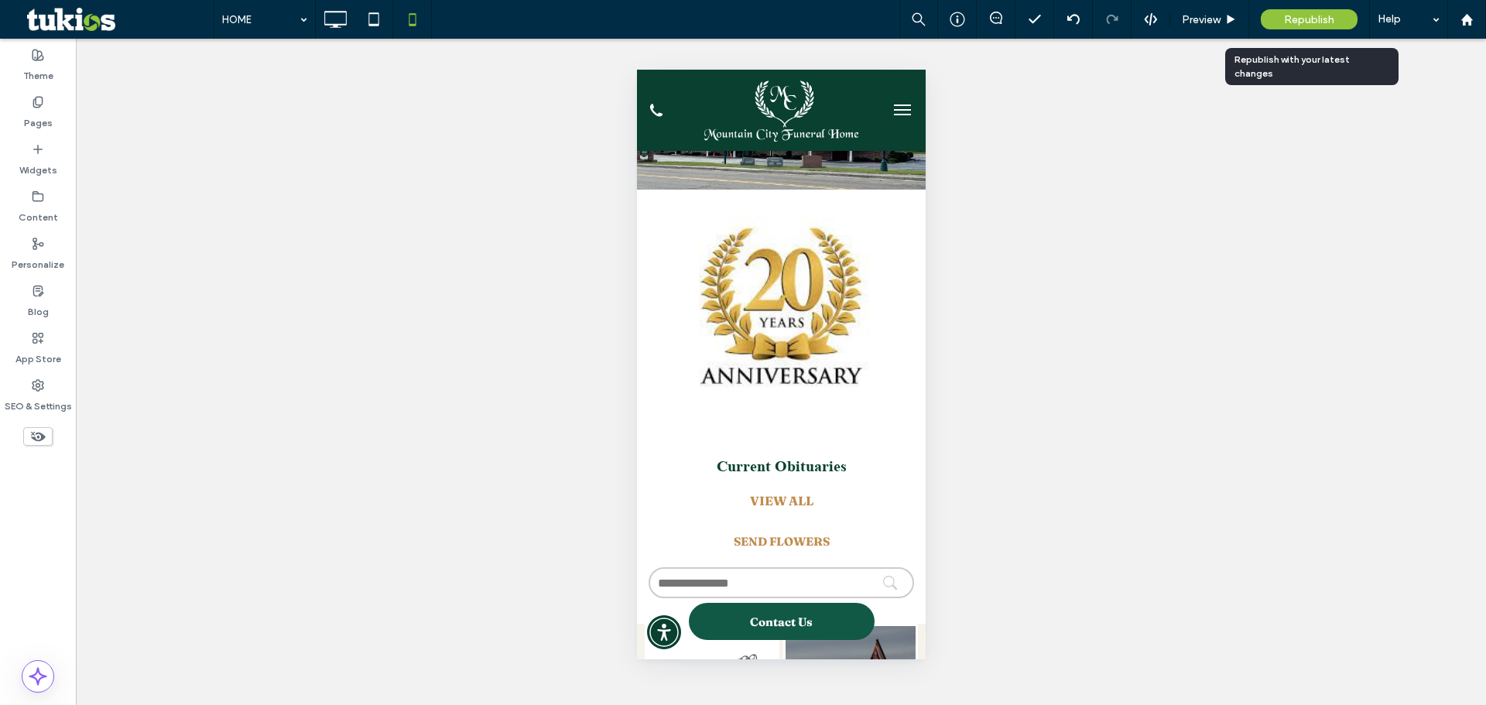
click at [1327, 22] on span "Republish" at bounding box center [1309, 19] width 50 height 13
